Goal: Task Accomplishment & Management: Manage account settings

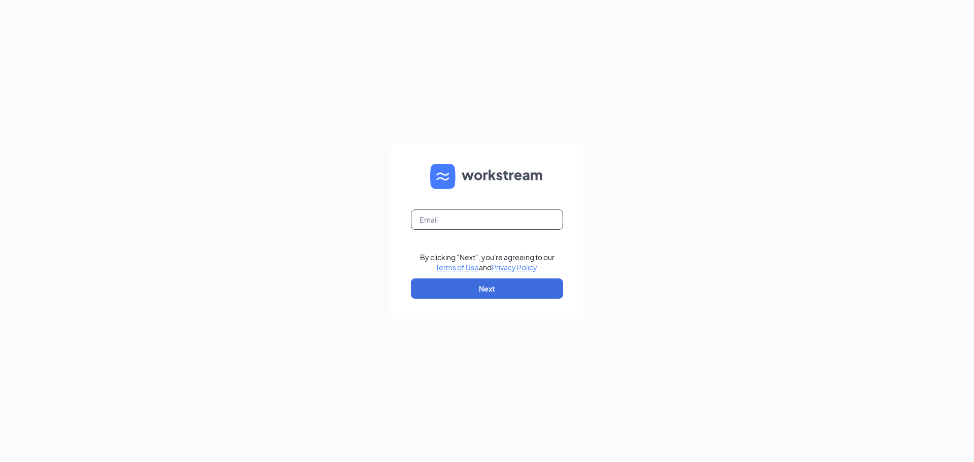
click at [501, 216] on input "text" at bounding box center [487, 220] width 152 height 20
type input "ashley.sullivandd@gmail.com"
click at [490, 292] on button "Next" at bounding box center [487, 289] width 152 height 20
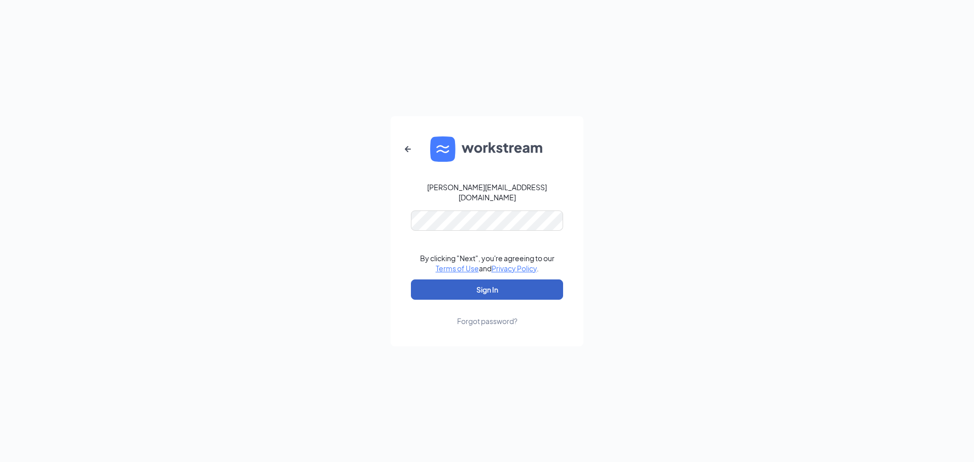
click at [473, 289] on button "Sign In" at bounding box center [487, 290] width 152 height 20
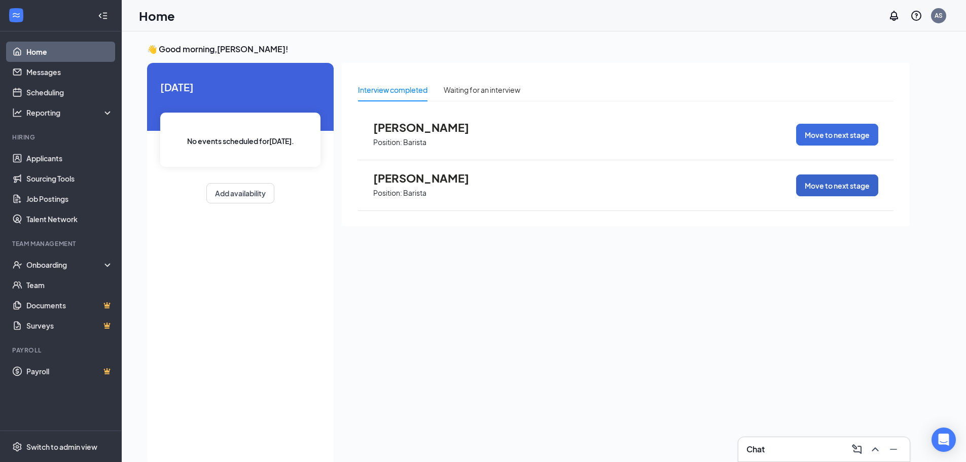
click at [833, 186] on button "Move to next stage" at bounding box center [838, 186] width 82 height 22
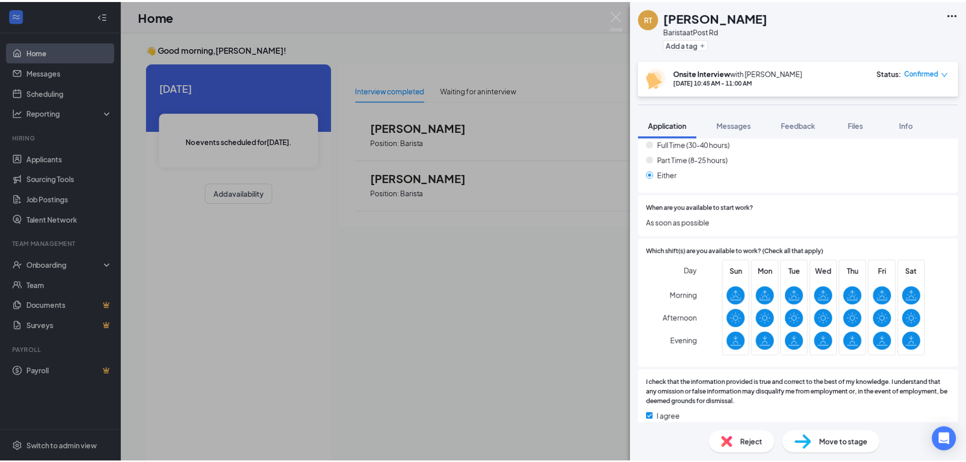
scroll to position [395, 0]
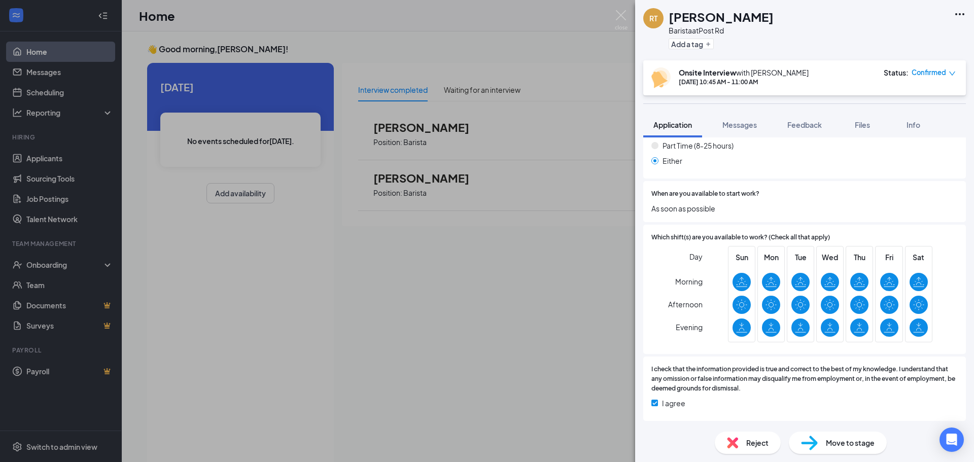
click at [523, 278] on div "RT [PERSON_NAME] Barista at Post Rd Add a tag Onsite Interview with [PERSON_NAM…" at bounding box center [487, 231] width 974 height 462
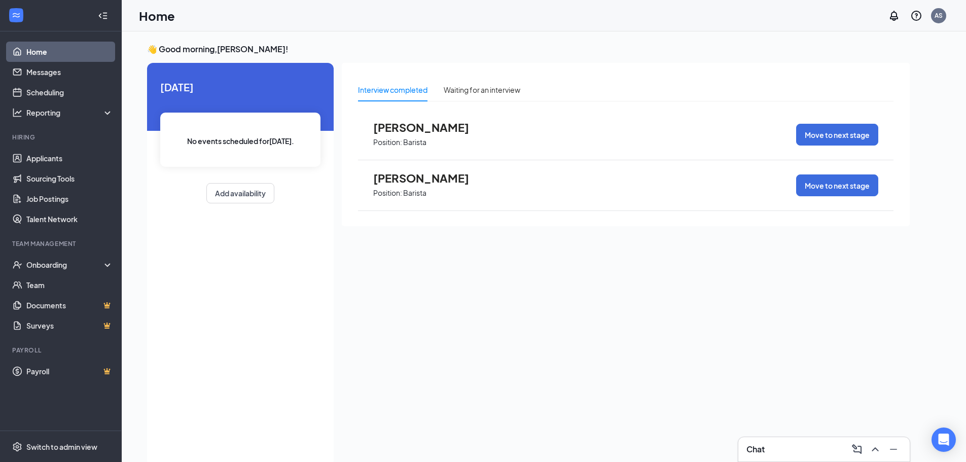
click at [427, 374] on div "Interview completed Waiting for an interview [PERSON_NAME] Position: Barista Mo…" at bounding box center [626, 261] width 568 height 397
click at [62, 156] on link "Applicants" at bounding box center [69, 158] width 87 height 20
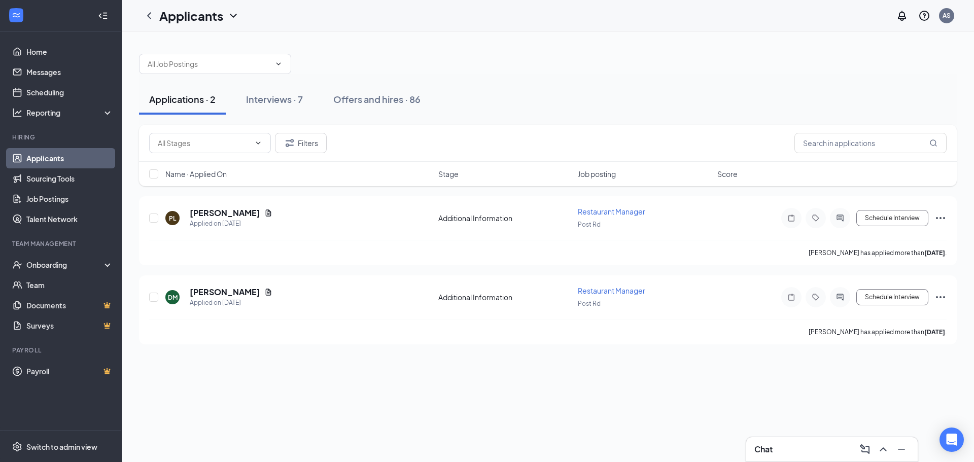
click at [462, 363] on div "Applications · 2 Interviews · 7 Offers and hires · 86 Filters Name · Applied On…" at bounding box center [548, 246] width 852 height 431
click at [299, 96] on div "Interviews · 7" at bounding box center [274, 99] width 57 height 13
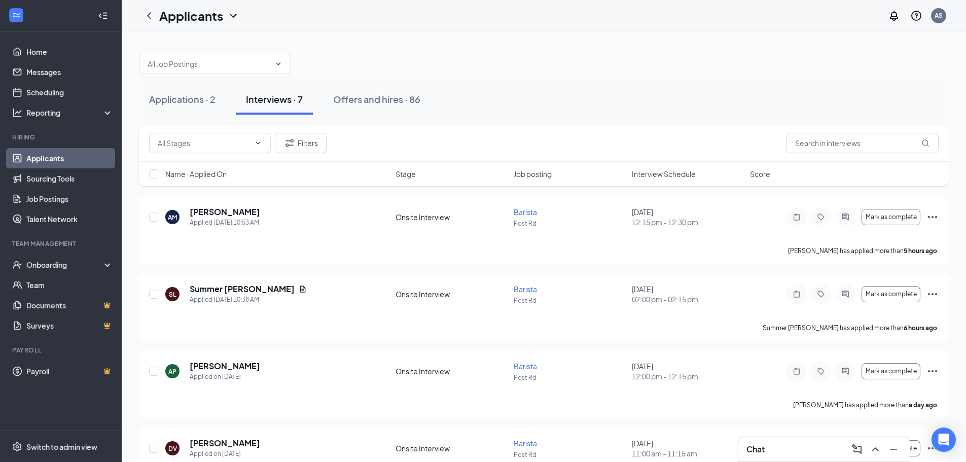
click at [677, 174] on span "Interview Schedule" at bounding box center [664, 174] width 64 height 10
click at [28, 51] on link "Home" at bounding box center [69, 52] width 87 height 20
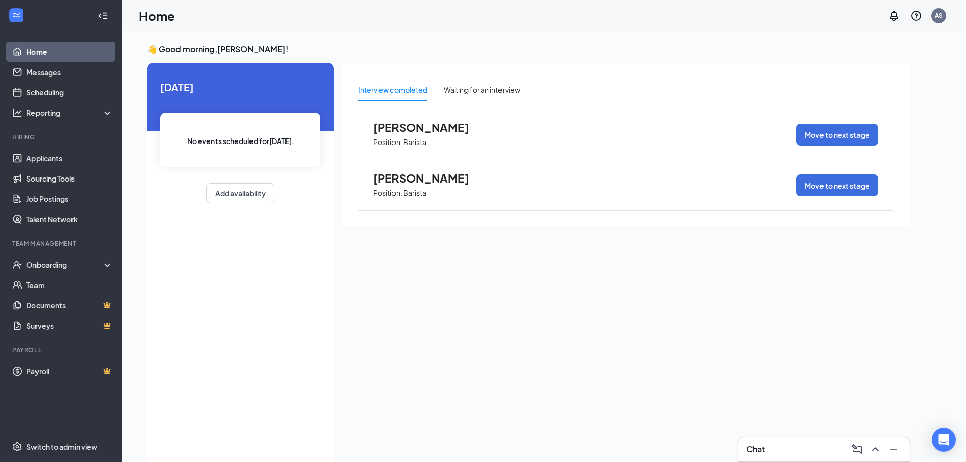
click at [424, 179] on span "[PERSON_NAME]" at bounding box center [429, 177] width 112 height 13
